Goal: Navigation & Orientation: Find specific page/section

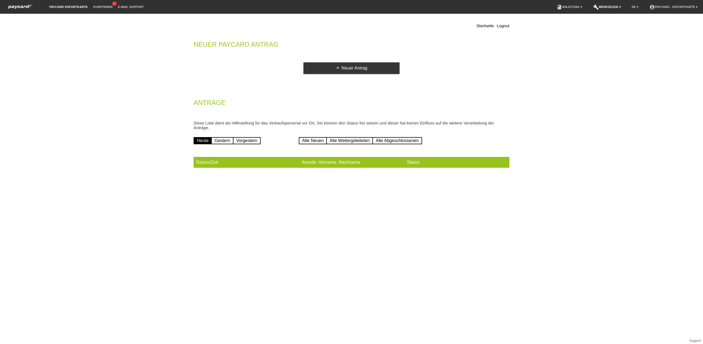
click at [611, 6] on link "build Werkzeuge ▾" at bounding box center [607, 6] width 33 height 3
click at [610, 6] on link "build Werkzeuge ▾" at bounding box center [607, 6] width 33 height 3
click at [669, 7] on link "account_circle paycard - Sofortkarte ▾" at bounding box center [674, 6] width 54 height 3
click at [667, 7] on link "account_circle paycard - Sofortkarte ▾" at bounding box center [674, 6] width 54 height 3
click at [95, 6] on link "Kund*innen" at bounding box center [102, 6] width 25 height 3
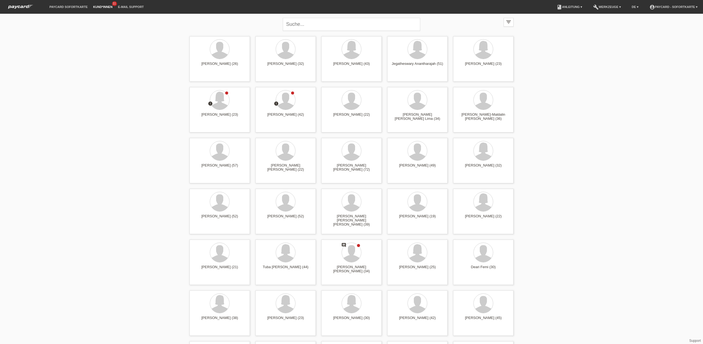
click at [58, 3] on li "paycard Sofortkarte" at bounding box center [69, 7] width 44 height 14
click at [59, 5] on link "paycard Sofortkarte" at bounding box center [69, 6] width 44 height 3
